Goal: Find specific page/section: Find specific page/section

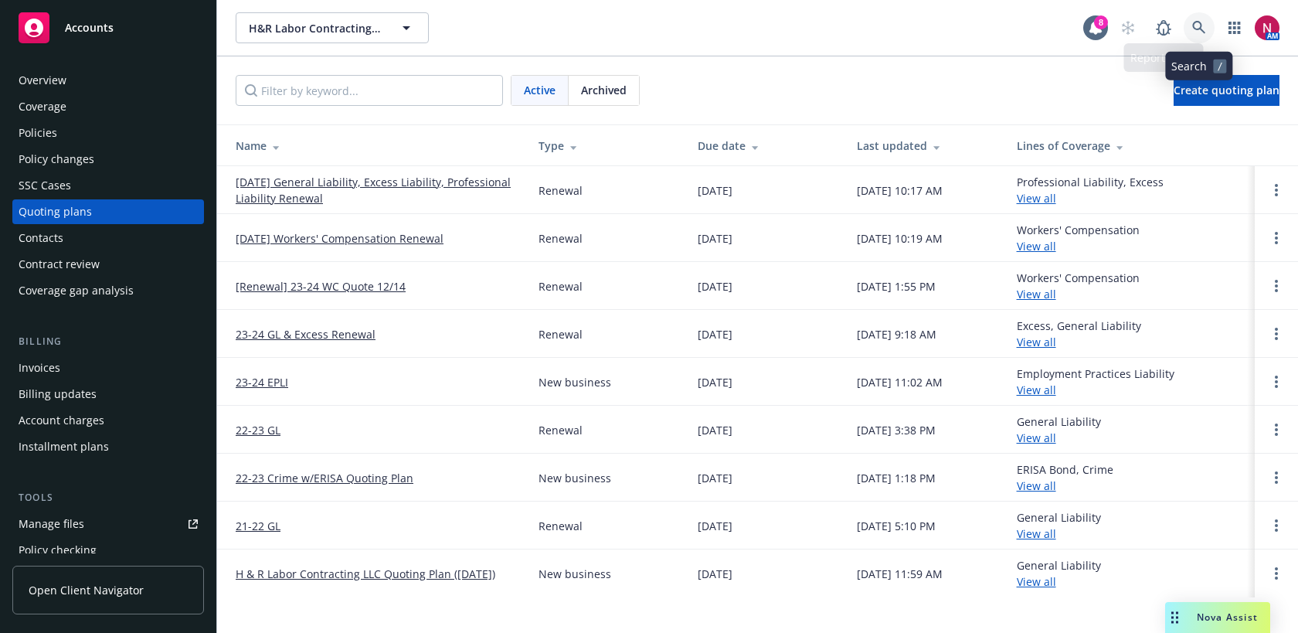
click at [1196, 25] on icon at bounding box center [1199, 28] width 14 height 14
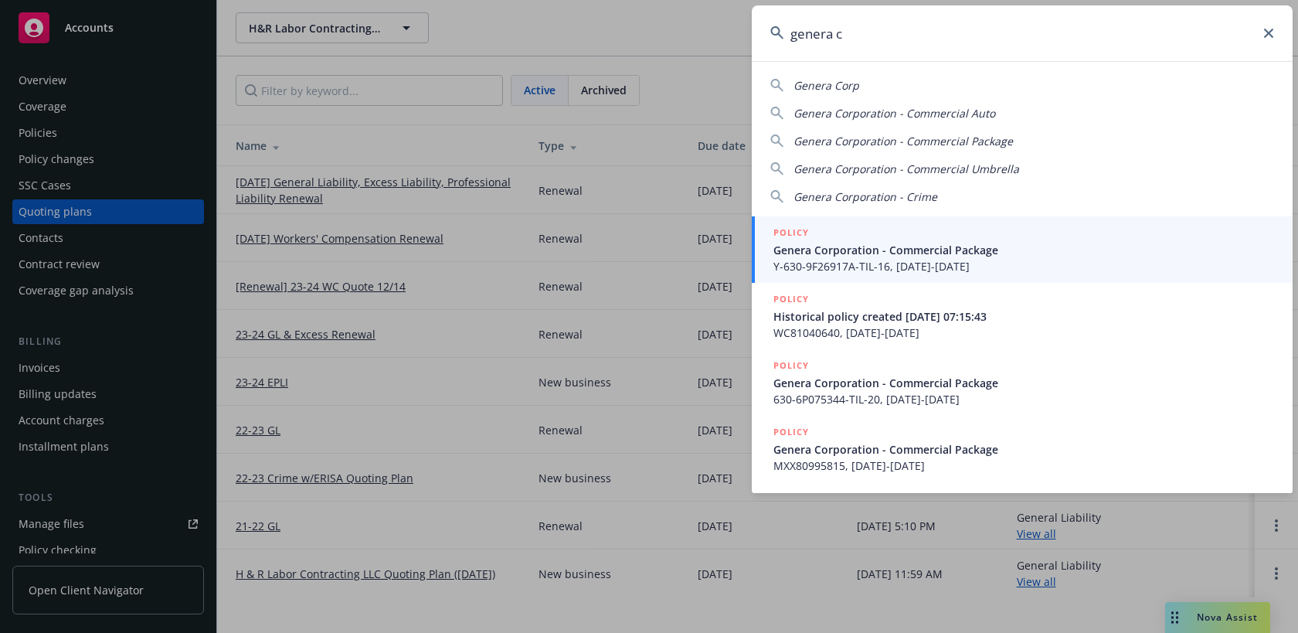
click at [886, 87] on div "Genera Corp" at bounding box center [1022, 85] width 504 height 16
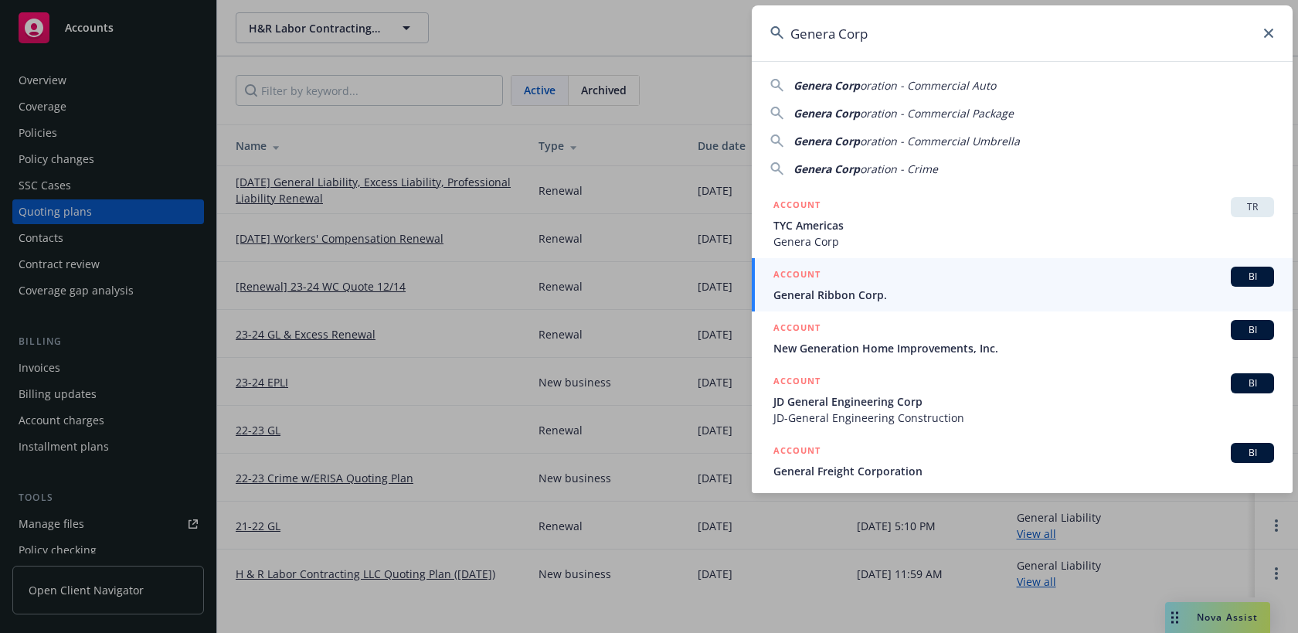
click at [907, 89] on span "oration - Commercial Auto" at bounding box center [928, 85] width 136 height 15
type input "Genera Corporation - Commercial Auto"
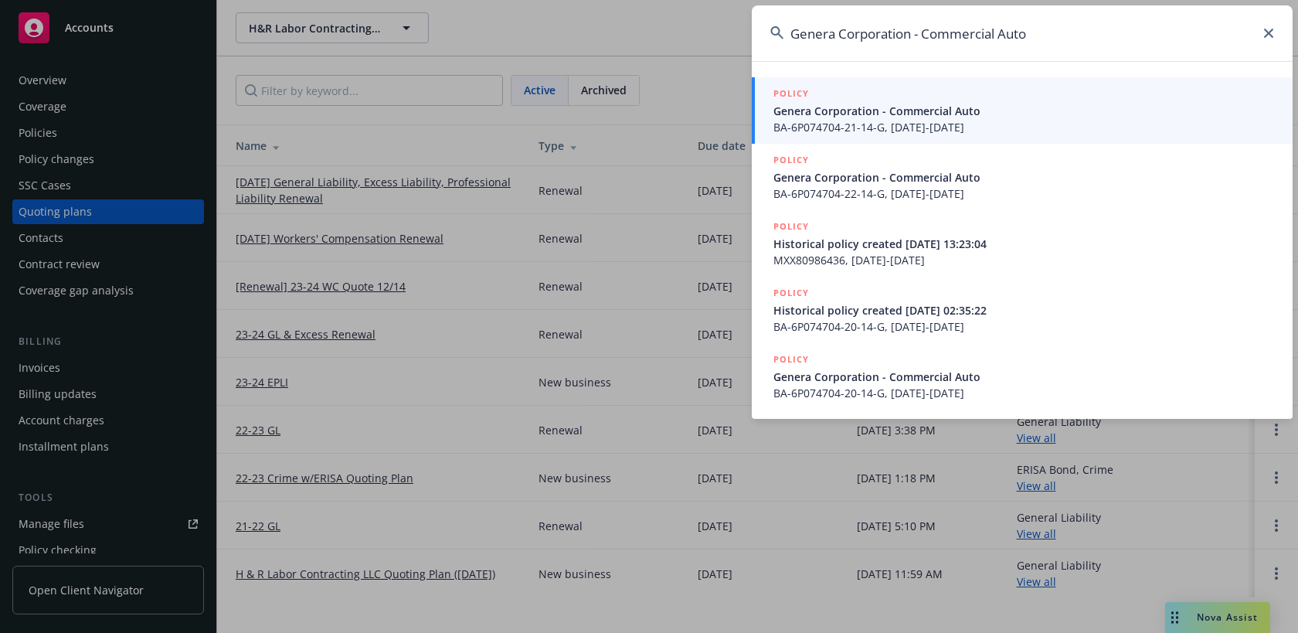
click at [906, 115] on span "Genera Corporation - Commercial Auto" at bounding box center [1023, 111] width 501 height 16
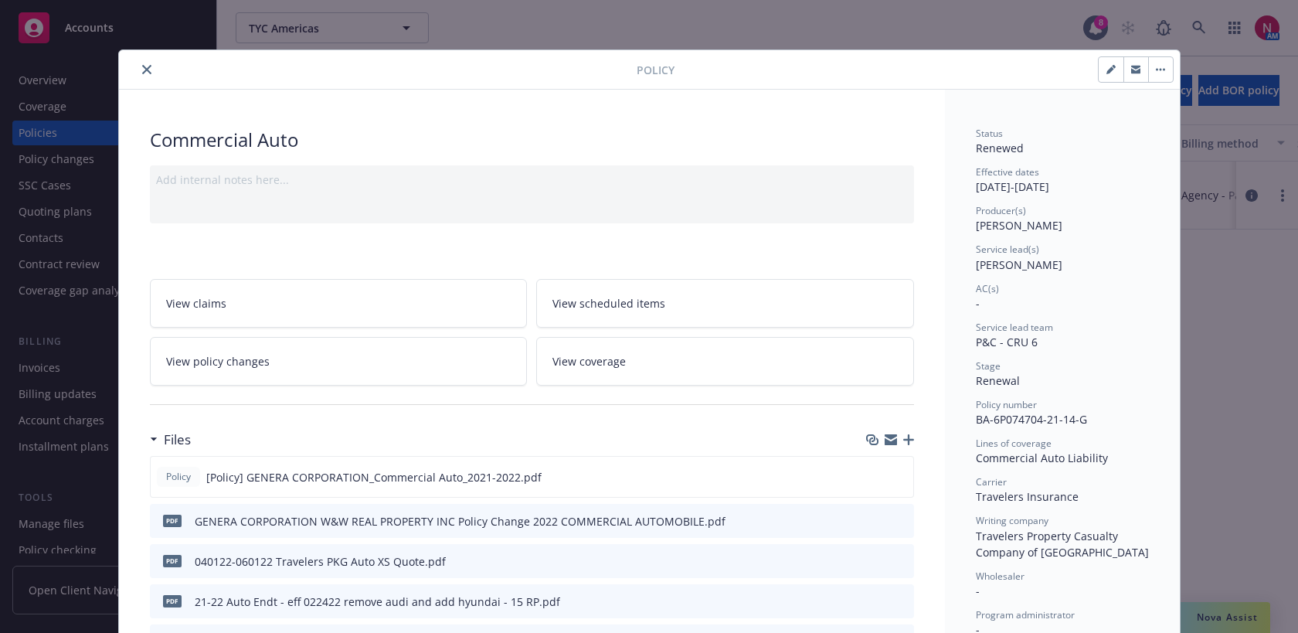
click at [143, 67] on icon "close" at bounding box center [146, 69] width 9 height 9
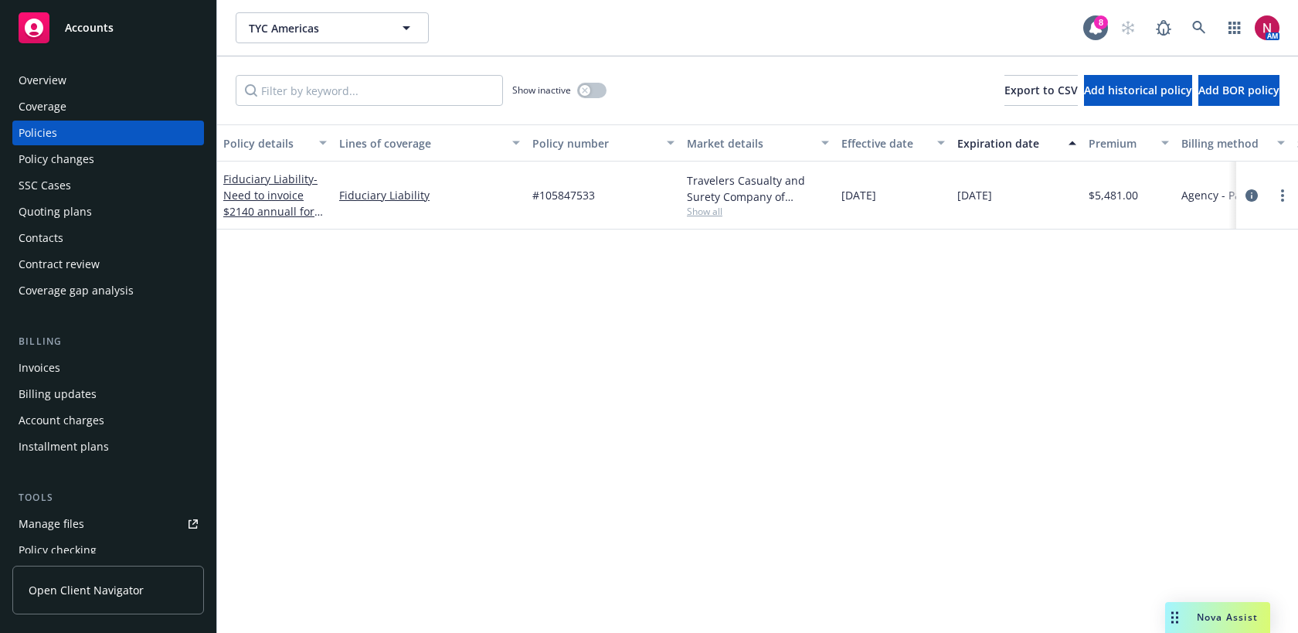
click at [77, 78] on div "Overview" at bounding box center [108, 80] width 179 height 25
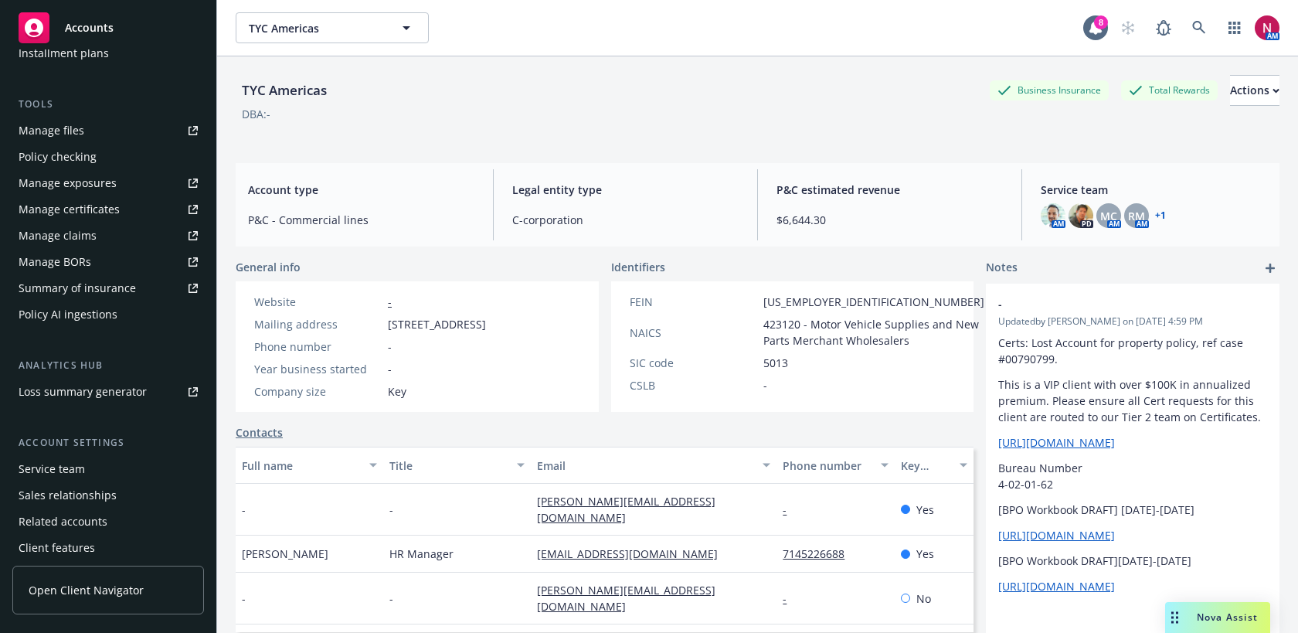
scroll to position [426, 0]
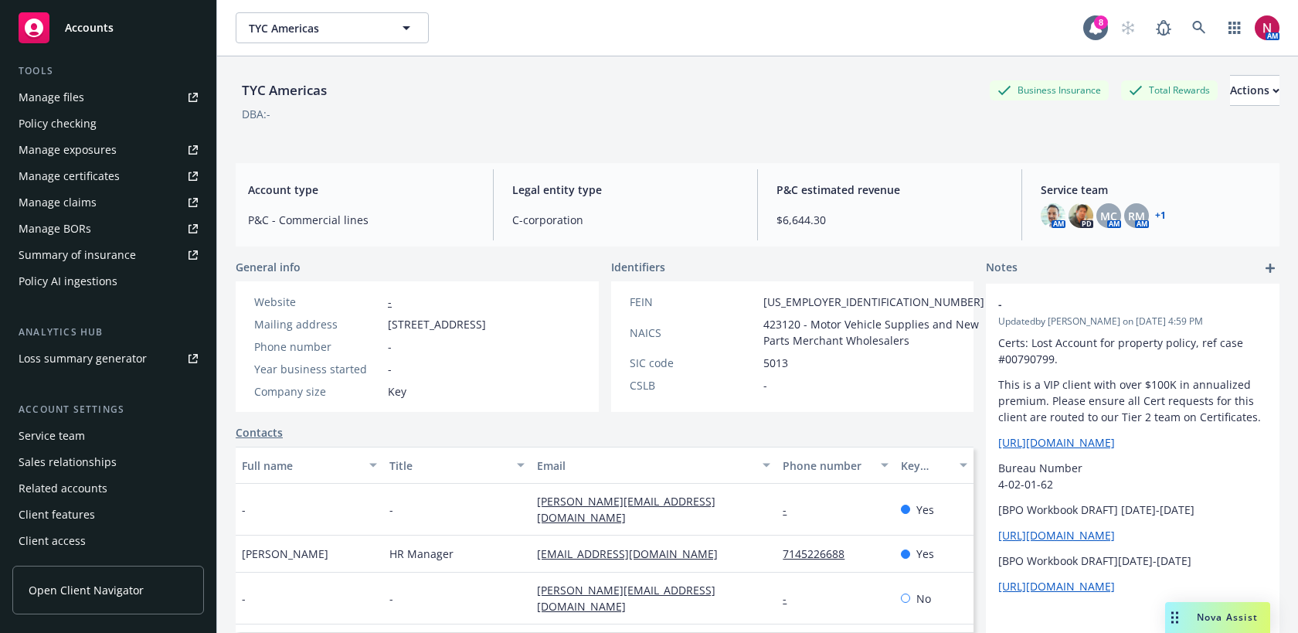
click at [99, 429] on div "Service team" at bounding box center [108, 435] width 179 height 25
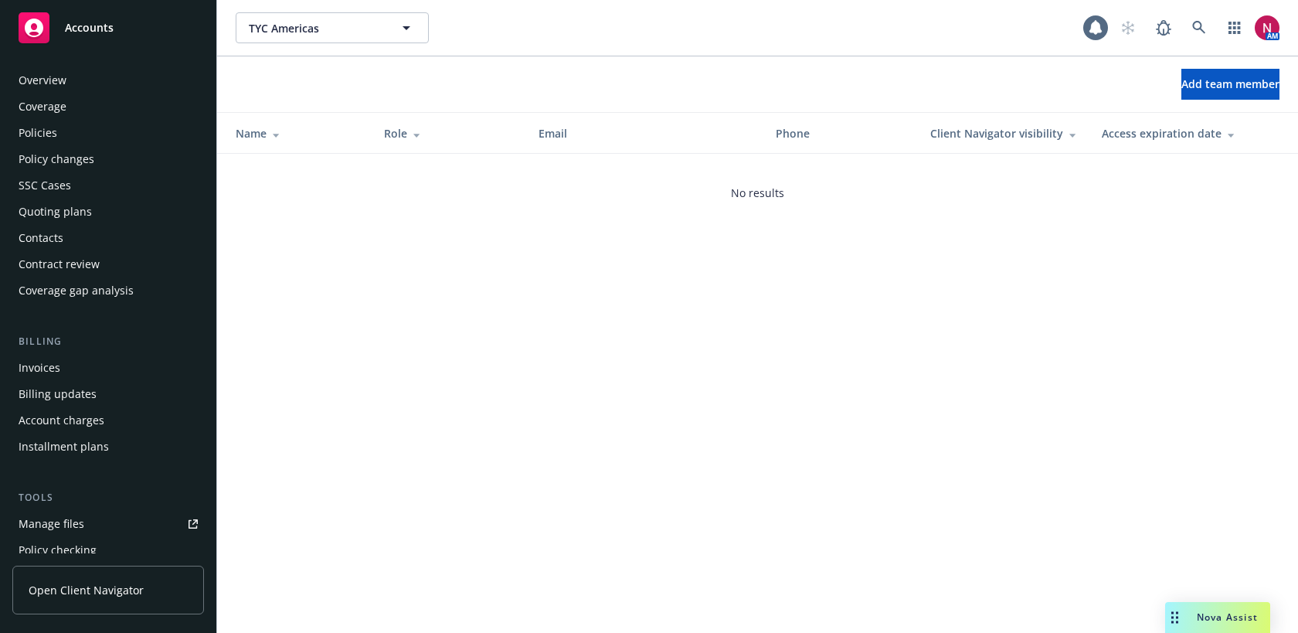
scroll to position [426, 0]
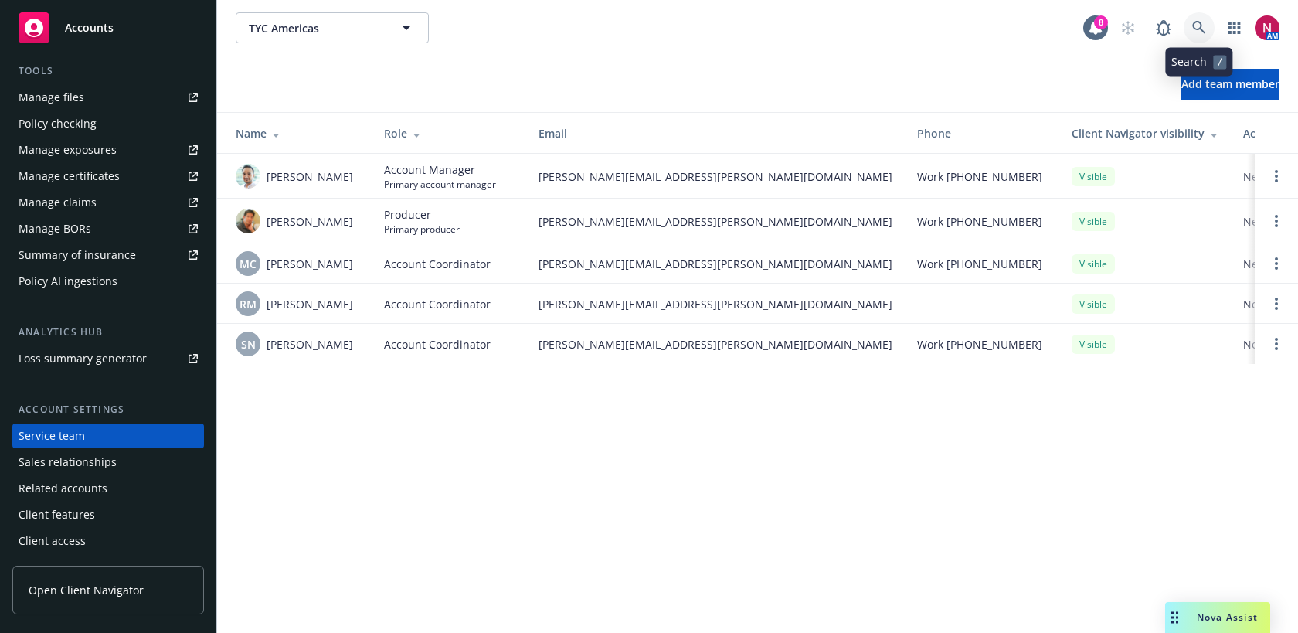
click at [1190, 22] on link at bounding box center [1199, 27] width 31 height 31
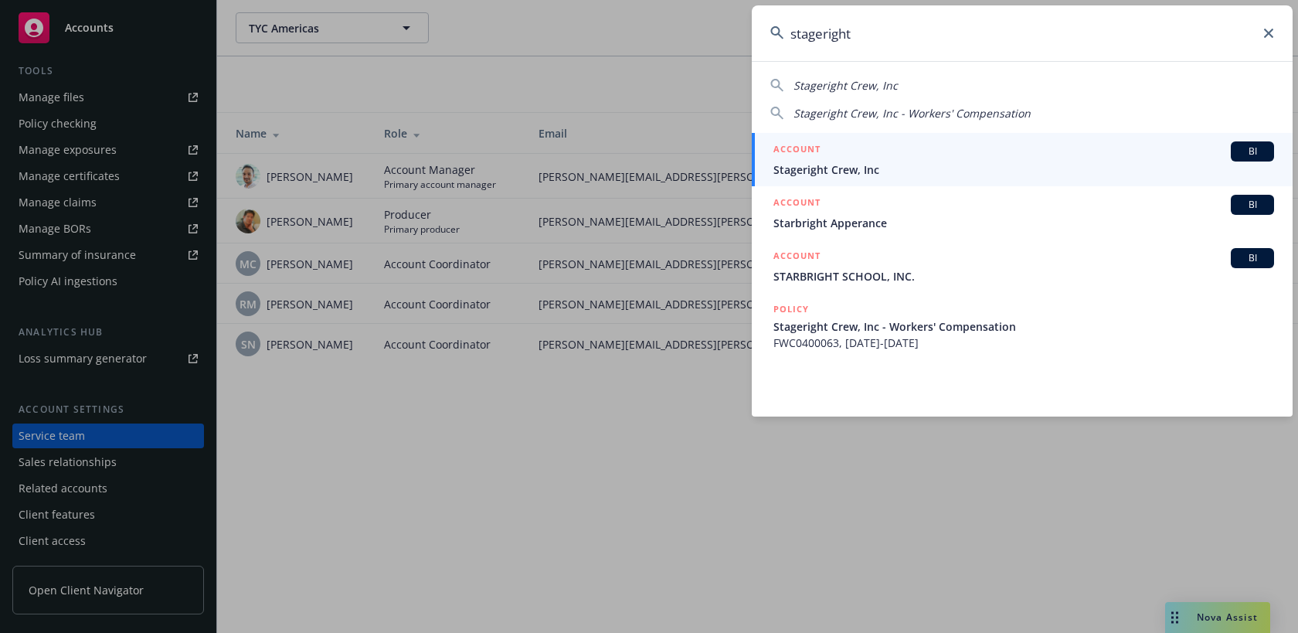
drag, startPoint x: 931, startPoint y: 39, endPoint x: 658, endPoint y: 24, distance: 273.1
click at [657, 23] on div "stageright Stageright Crew, Inc Stageright Crew, Inc - Workers' Compensation AC…" at bounding box center [649, 316] width 1298 height 633
type input "y"
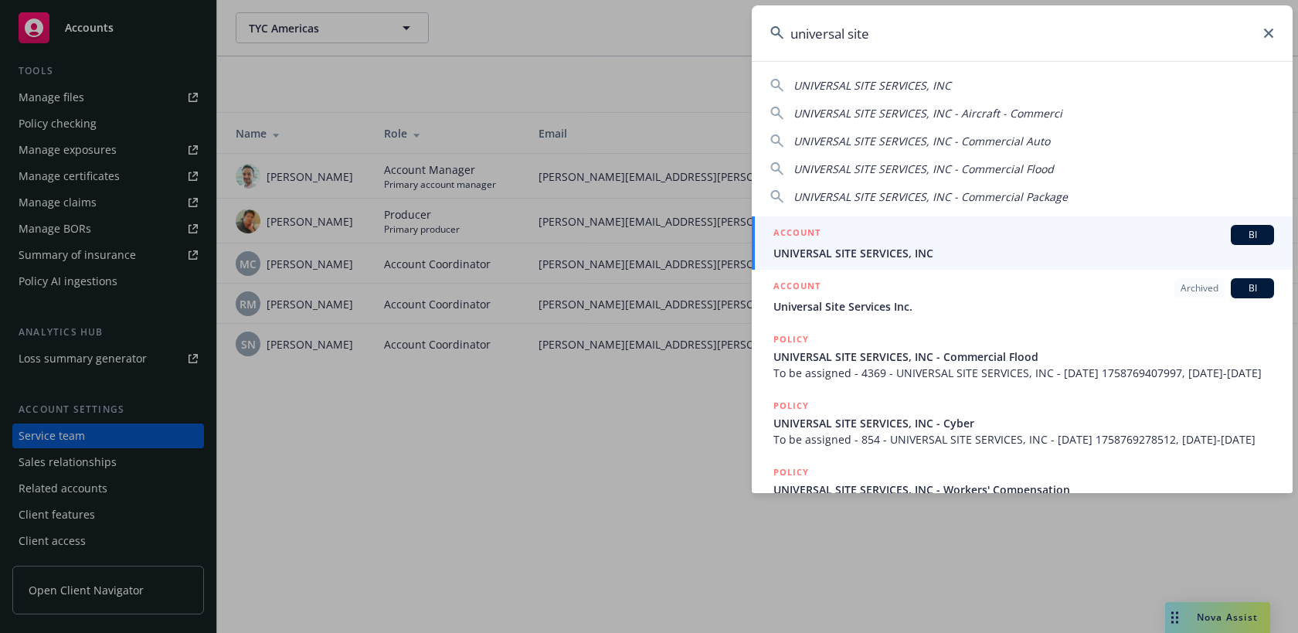
type input "universal site"
click at [922, 235] on div "ACCOUNT BI" at bounding box center [1023, 235] width 501 height 20
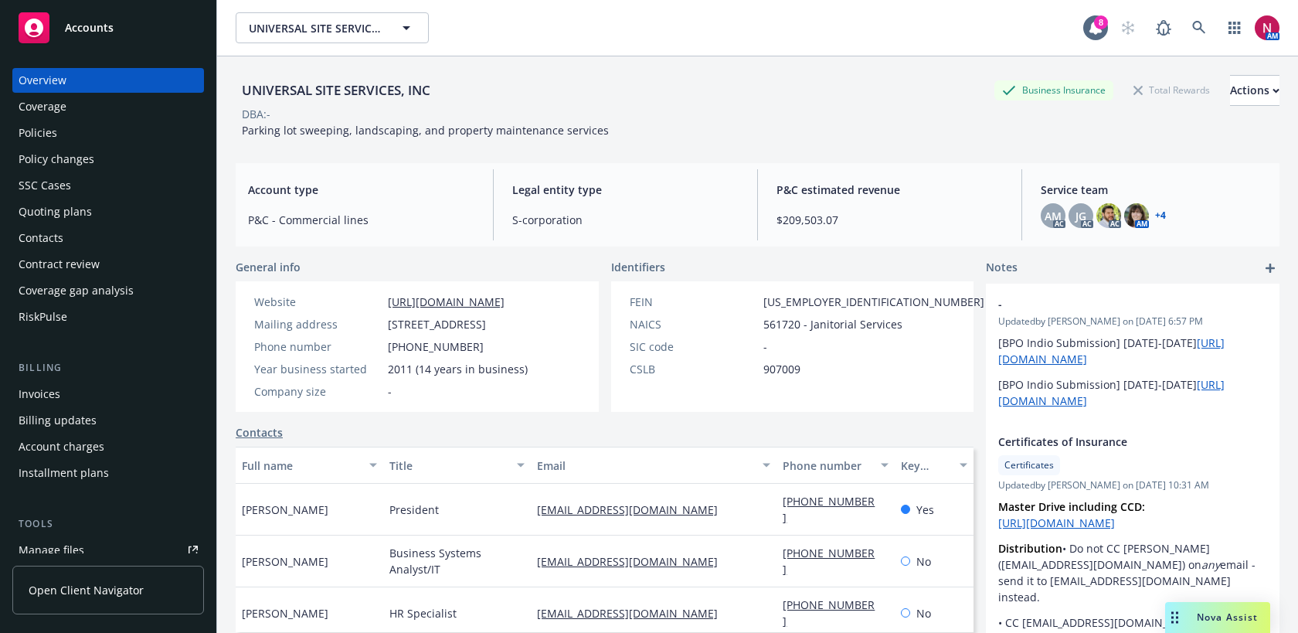
click at [59, 143] on div "Policies" at bounding box center [108, 133] width 179 height 25
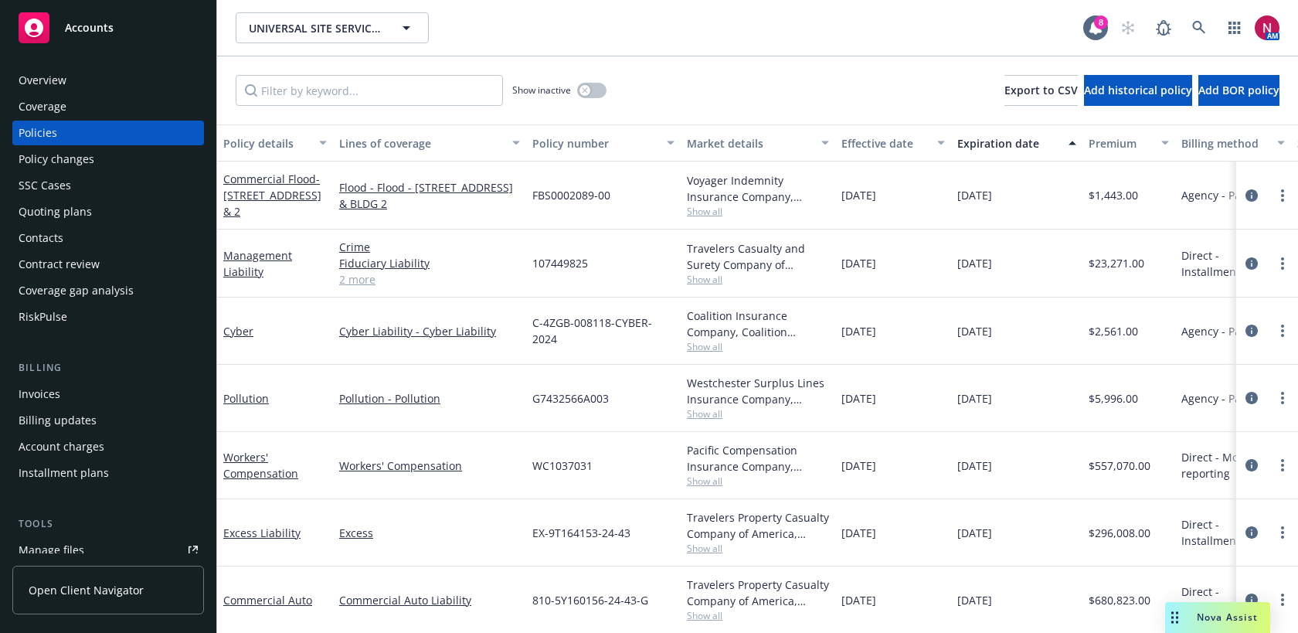
click at [62, 63] on div "Overview Coverage Policies Policy changes SSC Cases Quoting plans Contacts Cont…" at bounding box center [108, 340] width 216 height 583
click at [65, 76] on div "Overview" at bounding box center [43, 80] width 48 height 25
